Goal: Task Accomplishment & Management: Use online tool/utility

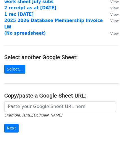
scroll to position [31, 0]
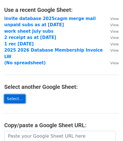
click at [12, 95] on link "Select..." at bounding box center [14, 99] width 21 height 9
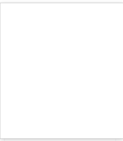
scroll to position [33, 0]
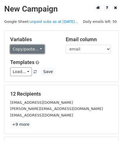
click at [38, 48] on link "Copy/paste..." at bounding box center [27, 49] width 34 height 9
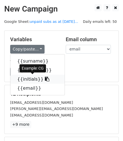
click at [22, 79] on link "{{initials}}" at bounding box center [37, 79] width 54 height 9
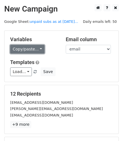
click at [36, 50] on link "Copy/paste..." at bounding box center [27, 49] width 34 height 9
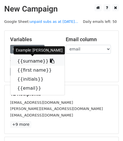
click at [34, 64] on link "{{surname}}" at bounding box center [37, 61] width 54 height 9
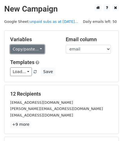
click at [37, 48] on link "Copy/paste..." at bounding box center [27, 49] width 34 height 9
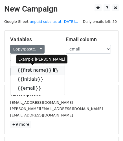
click at [30, 70] on link "{{first name}}" at bounding box center [37, 70] width 54 height 9
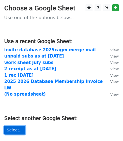
click at [12, 126] on link "Select..." at bounding box center [14, 130] width 21 height 9
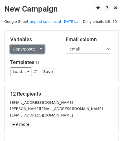
click at [38, 48] on link "Copy/paste..." at bounding box center [27, 49] width 34 height 9
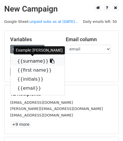
click at [29, 61] on link "{{surname}}" at bounding box center [37, 61] width 54 height 9
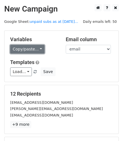
click at [38, 48] on link "Copy/paste..." at bounding box center [27, 49] width 34 height 9
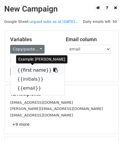
click at [27, 70] on link "{{first name}}" at bounding box center [37, 70] width 54 height 9
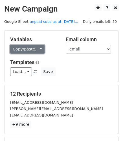
click at [38, 48] on link "Copy/paste..." at bounding box center [27, 49] width 34 height 9
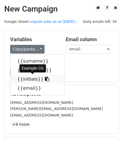
click at [27, 78] on link "{{initials}}" at bounding box center [37, 79] width 54 height 9
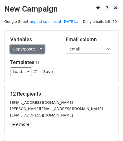
click at [37, 49] on link "Copy/paste..." at bounding box center [27, 49] width 34 height 9
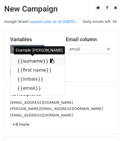
click at [29, 61] on link "{{surname}}" at bounding box center [37, 61] width 54 height 9
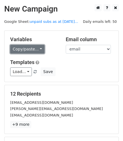
click at [38, 48] on link "Copy/paste..." at bounding box center [27, 49] width 34 height 9
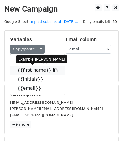
click at [27, 70] on link "{{first name}}" at bounding box center [37, 70] width 54 height 9
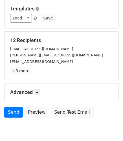
scroll to position [63, 0]
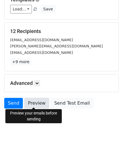
click at [31, 101] on link "Preview" at bounding box center [36, 103] width 25 height 11
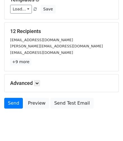
click at [68, 123] on body "New Campaign Daily emails left: 50 Google Sheet: unpaid subs as at [DATE]... Va…" at bounding box center [61, 37] width 123 height 193
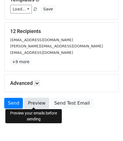
click at [33, 100] on link "Preview" at bounding box center [36, 103] width 25 height 11
click at [37, 103] on link "Preview" at bounding box center [36, 103] width 25 height 11
click at [36, 102] on link "Preview" at bounding box center [36, 103] width 25 height 11
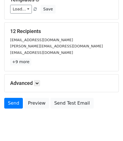
click at [76, 120] on body "New Campaign Daily emails left: 50 Google Sheet: unpaid subs as at [DATE]... Va…" at bounding box center [61, 37] width 123 height 193
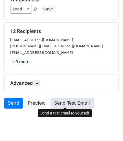
click at [64, 103] on link "Send Test Email" at bounding box center [72, 103] width 43 height 11
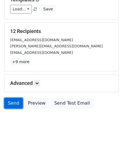
click at [13, 101] on link "Send" at bounding box center [13, 103] width 19 height 11
